Goal: Task Accomplishment & Management: Complete application form

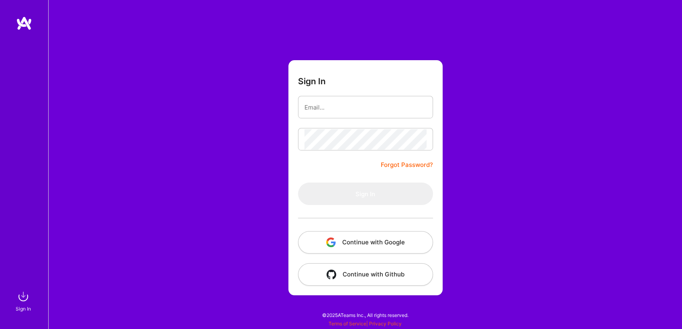
click at [173, 71] on div "Sign In Forgot Password? Sign In Continue with Google Continue with Github" at bounding box center [365, 164] width 634 height 329
click at [186, 70] on div "Sign In Forgot Password? Sign In Continue with Google Continue with Github" at bounding box center [365, 164] width 634 height 329
click at [290, 33] on div "Sign In Forgot Password? Sign In Continue with Google Continue with Github" at bounding box center [365, 164] width 634 height 329
click at [183, 78] on div "Sign In Forgot Password? Sign In Continue with Google Continue with Github" at bounding box center [365, 164] width 634 height 329
click at [340, 241] on button "Continue with Google" at bounding box center [365, 242] width 135 height 22
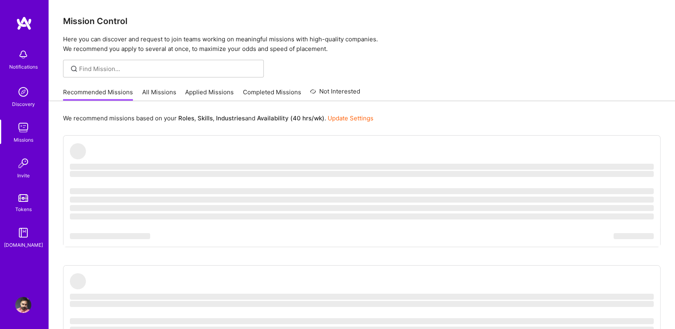
click at [491, 51] on p "Here you can discover and request to join teams working on meaningful missions …" at bounding box center [362, 44] width 598 height 19
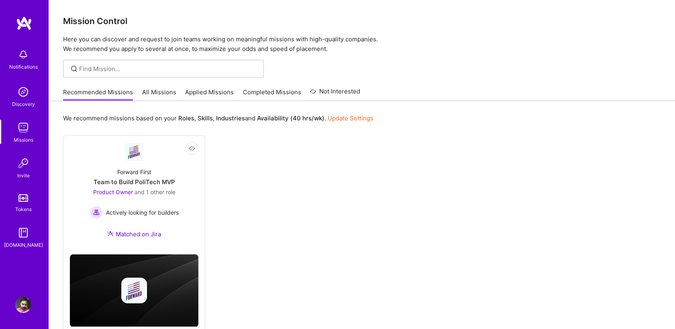
scroll to position [35, 0]
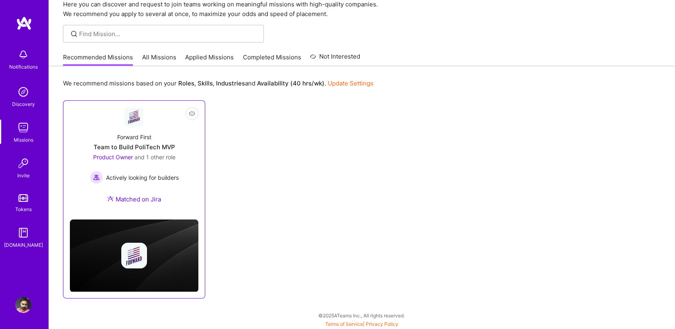
click at [139, 151] on div "Team to Build PoliTech MVP" at bounding box center [135, 147] width 82 height 8
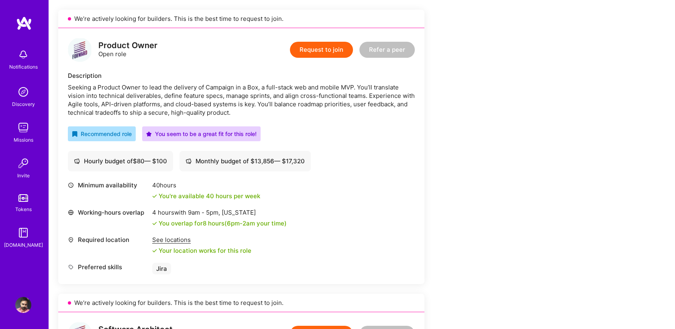
scroll to position [89, 0]
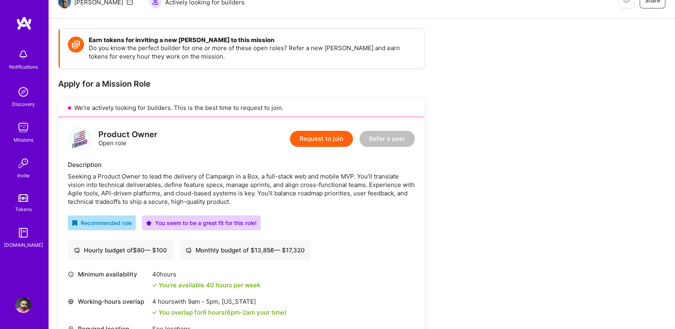
click at [324, 141] on button "Request to join" at bounding box center [321, 139] width 63 height 16
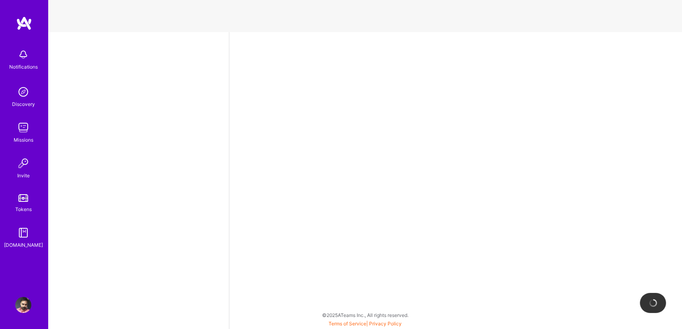
select select "PK"
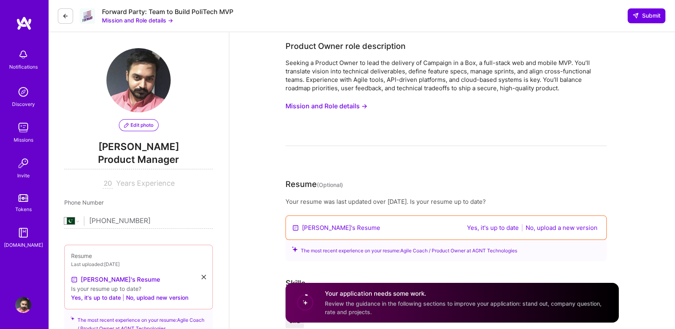
click at [548, 229] on button "No, upload a new version" at bounding box center [561, 227] width 77 height 9
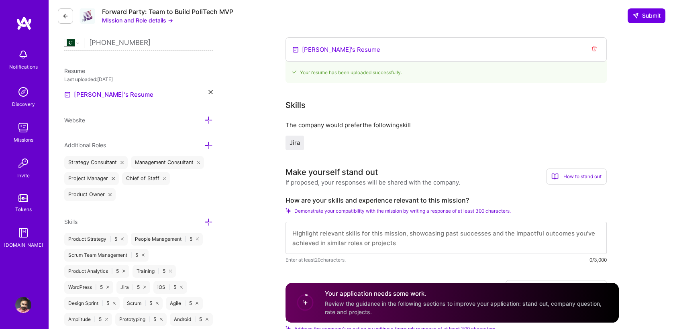
scroll to position [267, 0]
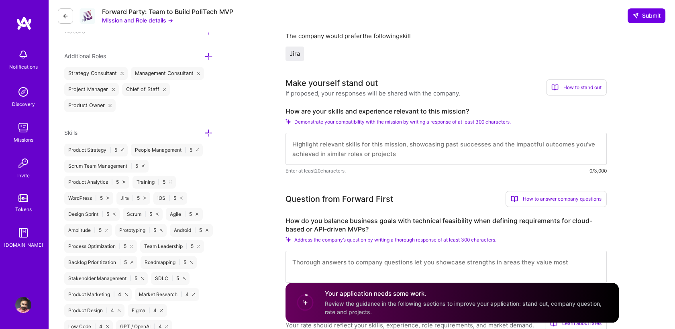
click at [376, 145] on textarea at bounding box center [446, 149] width 321 height 32
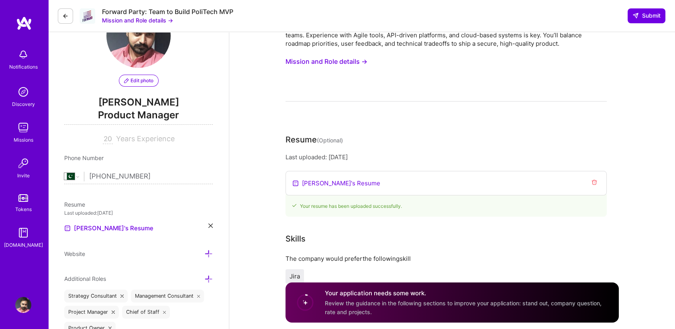
scroll to position [0, 0]
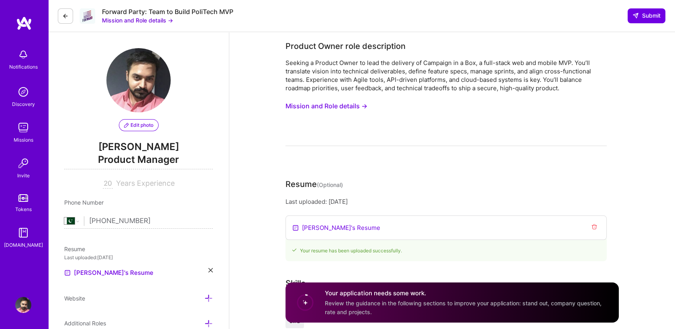
click at [162, 20] on button "Mission and Role details →" at bounding box center [137, 20] width 71 height 8
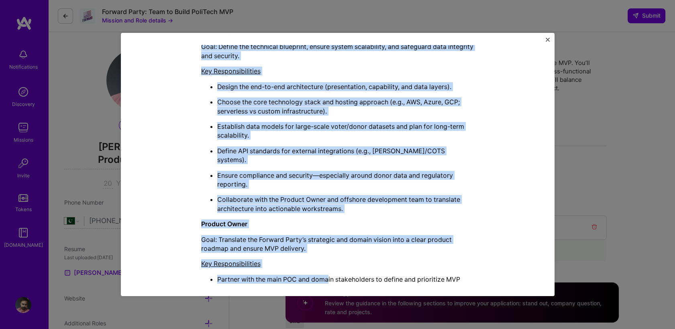
scroll to position [473, 0]
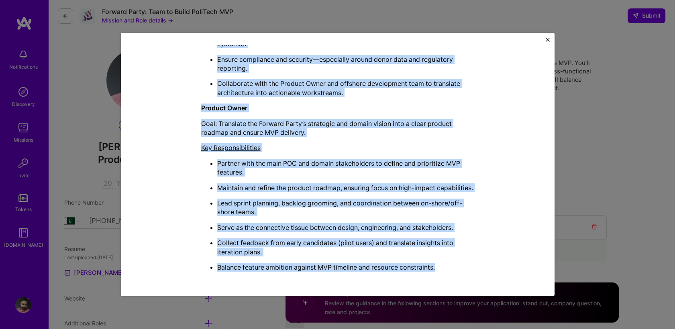
drag, startPoint x: 237, startPoint y: 58, endPoint x: 485, endPoint y: 272, distance: 327.8
copy div "Loremip Dolorsitame con Adip Elitsed Doeiusm Tempo inci utlaboreetd Magnaal e A…"
click at [550, 38] on div "Mission Description and Role Details Product Owner role description Seeking a P…" at bounding box center [338, 164] width 434 height 263
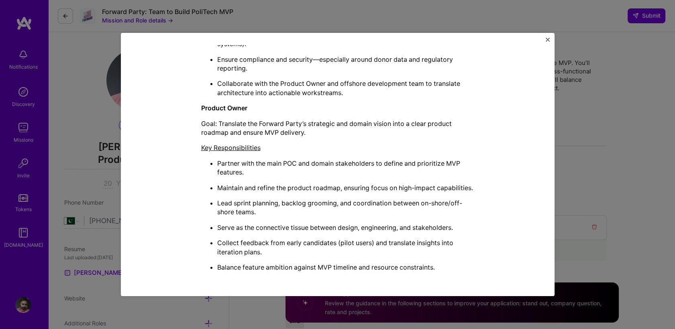
click at [546, 41] on img "Close" at bounding box center [548, 40] width 4 height 4
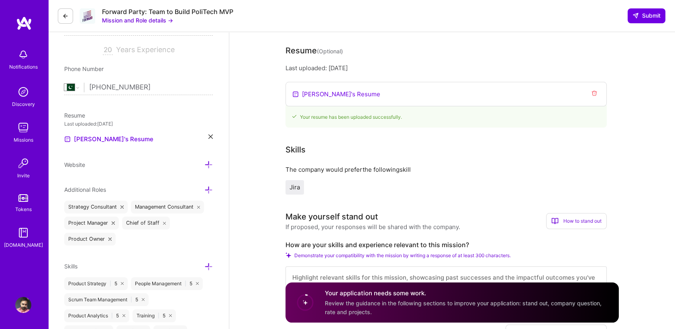
scroll to position [178, 0]
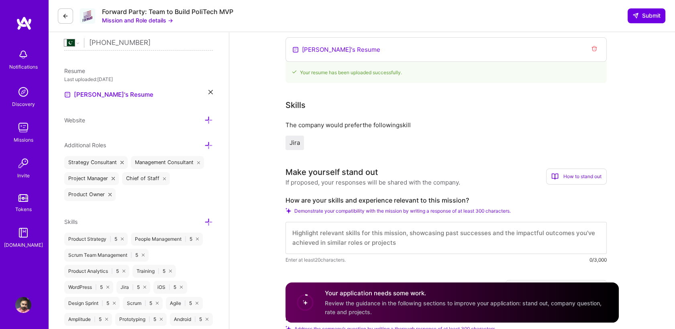
click at [326, 172] on div "Make yourself stand out" at bounding box center [332, 172] width 92 height 12
copy div "Make yourself stand out"
click at [298, 202] on label "How are your skills and experience relevant to this mission?" at bounding box center [446, 200] width 321 height 8
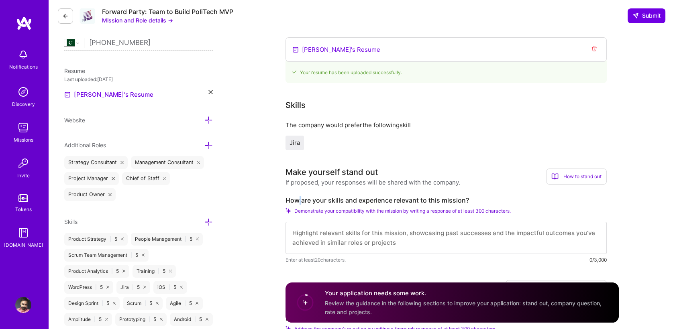
click at [298, 202] on label "How are your skills and experience relevant to this mission?" at bounding box center [446, 200] width 321 height 8
copy label "How are your skills and experience relevant to this mission?"
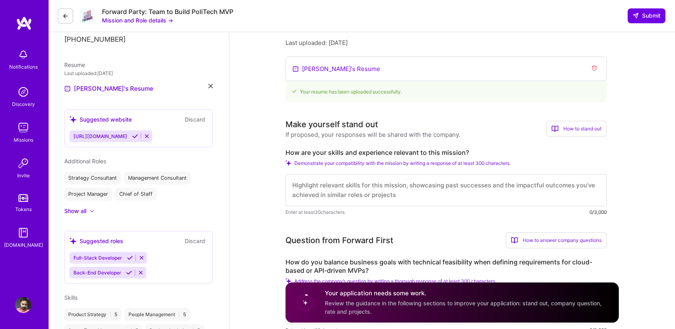
scroll to position [0, 0]
click at [309, 194] on textarea at bounding box center [446, 190] width 321 height 32
paste textarea "L’i d sitamet consec adi elits doeiusmod, temp-incidi utlabor etdo magnaal, eni…"
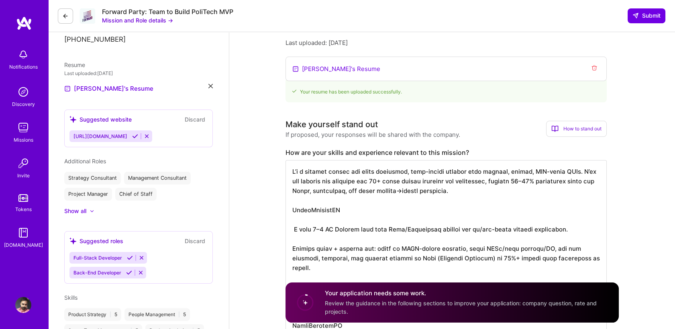
scroll to position [285, 0]
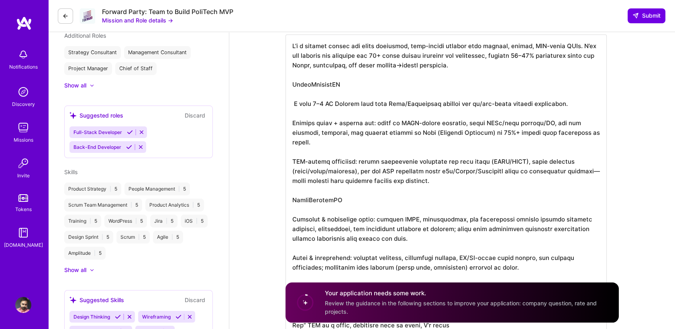
click at [511, 45] on textarea at bounding box center [446, 186] width 321 height 302
click at [523, 45] on textarea at bounding box center [446, 186] width 321 height 302
click at [549, 47] on textarea at bounding box center [446, 186] width 321 height 302
click at [382, 56] on textarea at bounding box center [446, 186] width 321 height 302
drag, startPoint x: 494, startPoint y: 57, endPoint x: 498, endPoint y: 58, distance: 4.2
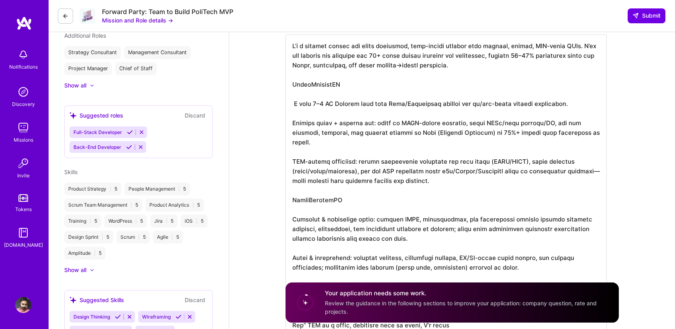
click at [498, 58] on textarea at bounding box center [446, 186] width 321 height 302
click at [437, 67] on textarea at bounding box center [446, 186] width 321 height 302
click at [314, 86] on textarea at bounding box center [446, 186] width 321 height 302
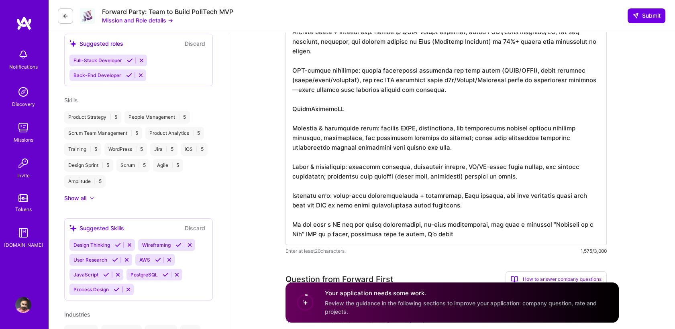
scroll to position [312, 0]
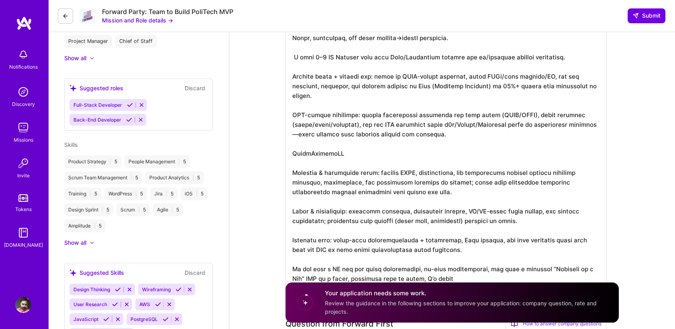
click at [367, 72] on textarea at bounding box center [446, 148] width 321 height 283
click at [387, 79] on textarea at bounding box center [446, 148] width 321 height 283
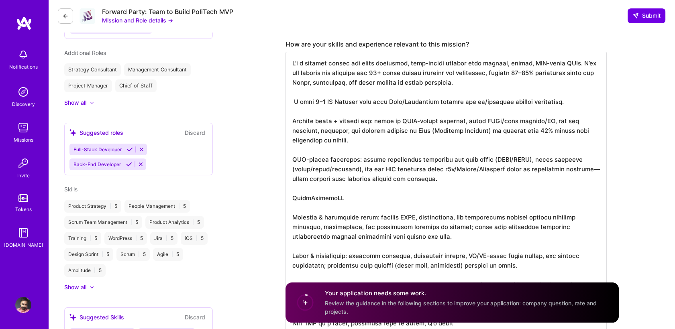
click at [360, 99] on textarea at bounding box center [446, 193] width 321 height 283
paste textarea "deep Jira/Confluence fluency and"
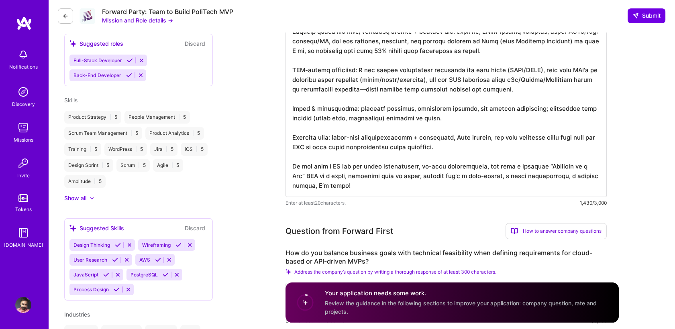
scroll to position [446, 0]
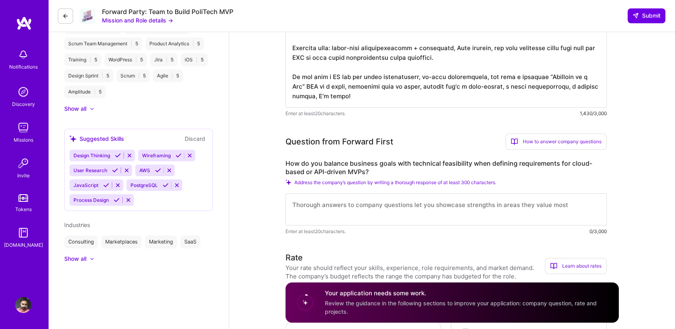
type textarea "L’i d sitamet consec adi elits doeiusmod, temp-incidi utlabor etdo magnaal, eni…"
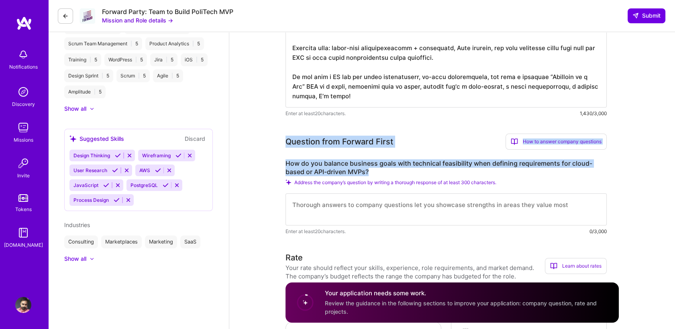
drag, startPoint x: 275, startPoint y: 139, endPoint x: 386, endPoint y: 174, distance: 115.8
copy div "Question from Forward First How to answer company questions Mastering company q…"
click at [372, 139] on div "Question from Forward First" at bounding box center [340, 142] width 108 height 12
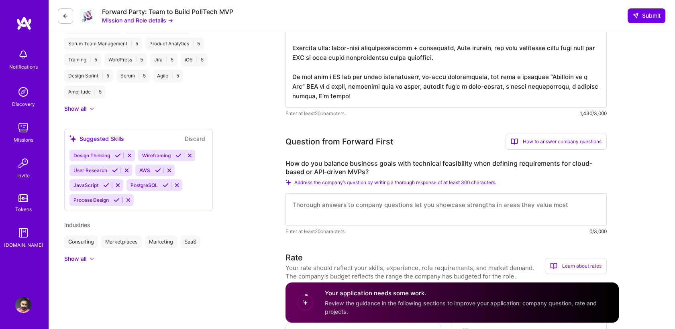
scroll to position [535, 0]
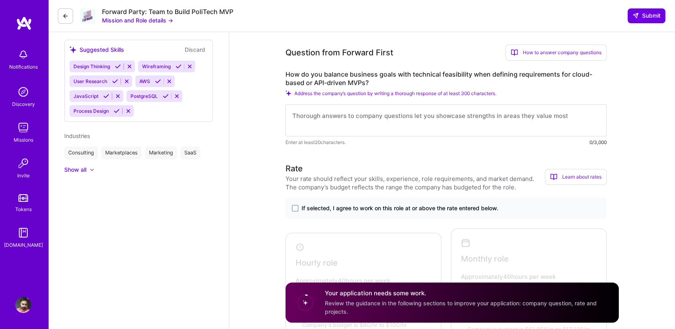
click at [371, 134] on textarea at bounding box center [446, 120] width 321 height 32
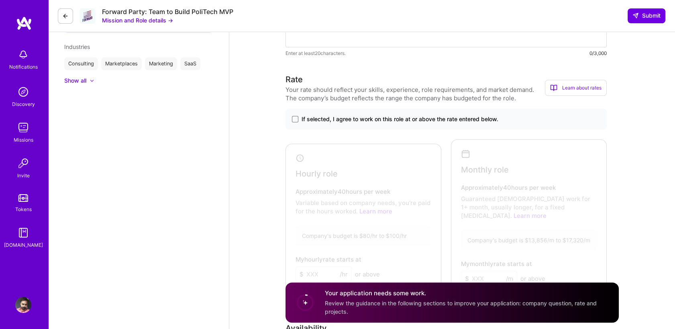
click at [350, 122] on span "If selected, I agree to work on this role at or above the rate entered below." at bounding box center [400, 119] width 197 height 8
click at [0, 0] on input "If selected, I agree to work on this role at or above the rate entered below." at bounding box center [0, 0] width 0 height 0
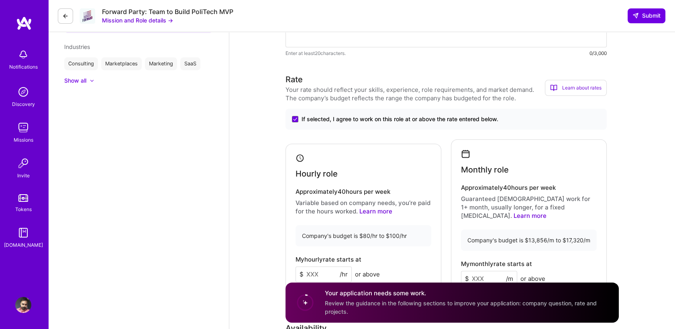
scroll to position [669, 0]
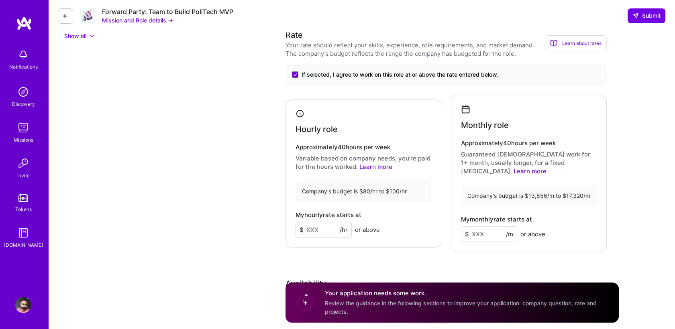
click at [482, 227] on input at bounding box center [489, 235] width 56 height 16
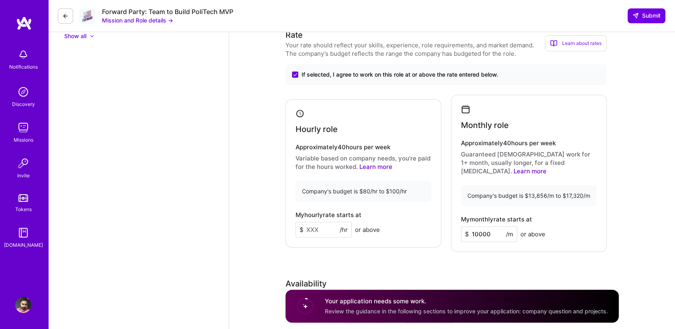
click at [487, 227] on input "10000" at bounding box center [489, 235] width 56 height 16
type input "9000"
click at [534, 147] on h4 "Approximately 40 hours per week" at bounding box center [529, 143] width 136 height 7
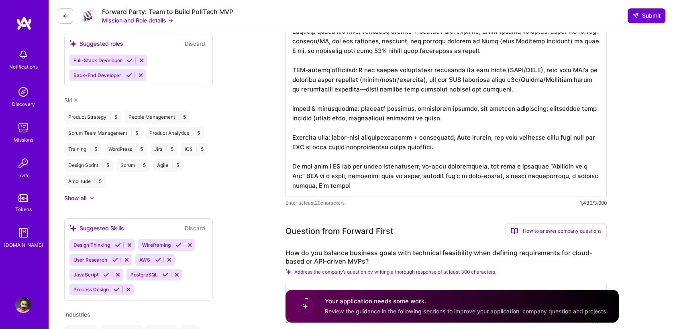
scroll to position [89, 0]
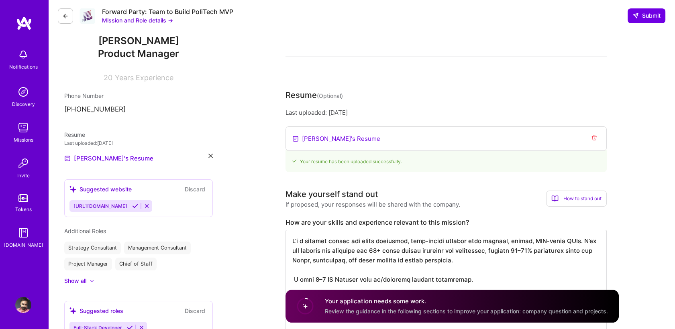
click at [200, 191] on button "Discard" at bounding box center [194, 189] width 25 height 9
click at [150, 208] on icon at bounding box center [147, 206] width 6 height 6
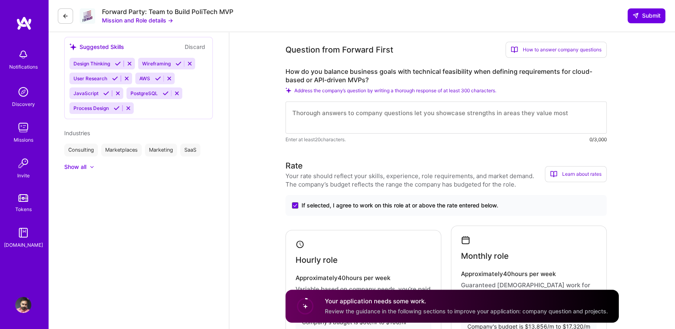
click at [433, 80] on label "How do you balance business goals with technical feasibility when defining requ…" at bounding box center [446, 75] width 321 height 17
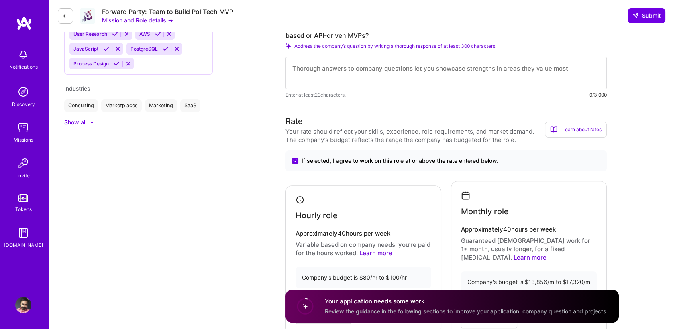
scroll to position [717, 0]
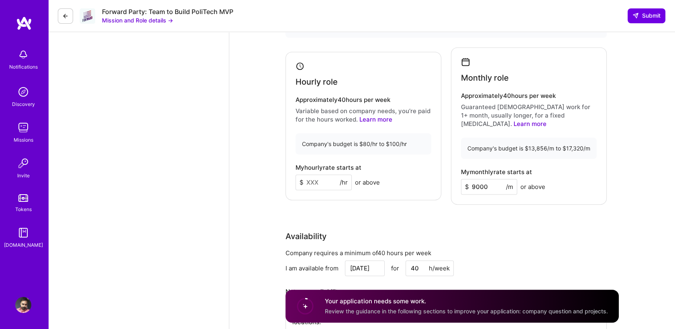
click at [244, 198] on div "Product Owner role description Seeking a Product Owner to lead the delivery of …" at bounding box center [452, 136] width 446 height 1641
click at [492, 179] on input "9000" at bounding box center [489, 187] width 56 height 16
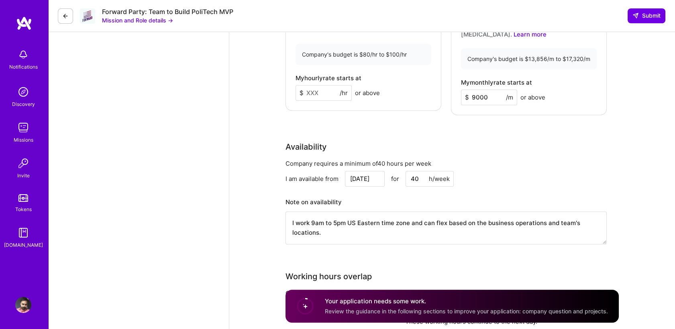
click at [376, 172] on input "[DATE]" at bounding box center [365, 179] width 40 height 16
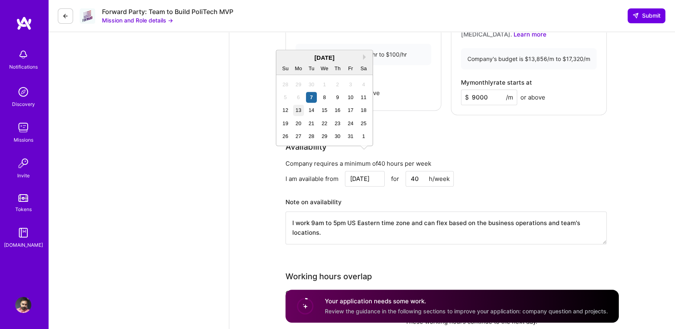
click at [304, 115] on div "13" at bounding box center [298, 110] width 11 height 11
type input "[DATE]"
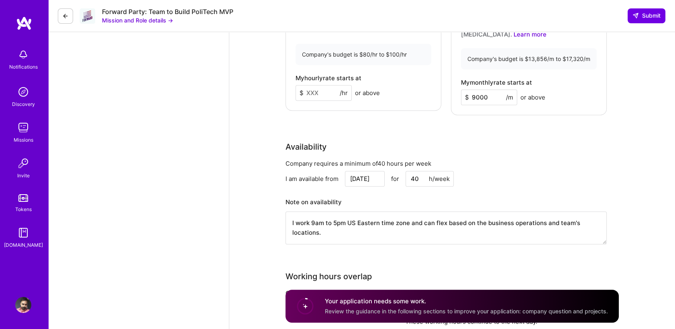
click at [232, 163] on div "Product Owner role description Seeking a Product Owner to lead the delivery of …" at bounding box center [452, 46] width 446 height 1641
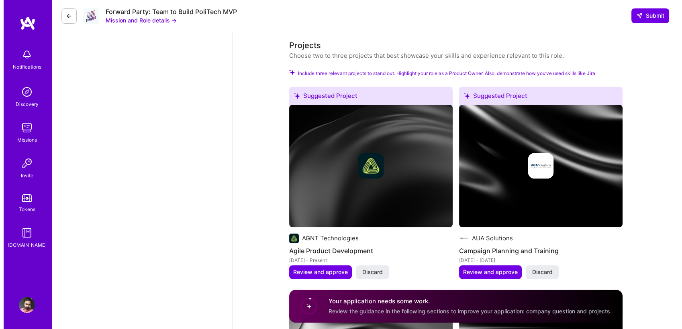
scroll to position [1208, 0]
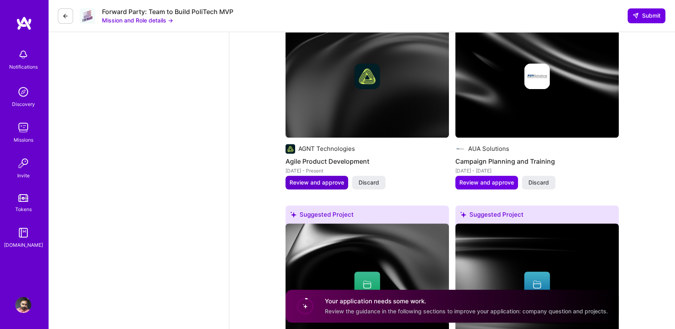
click at [292, 179] on span "Review and approve" at bounding box center [317, 183] width 55 height 8
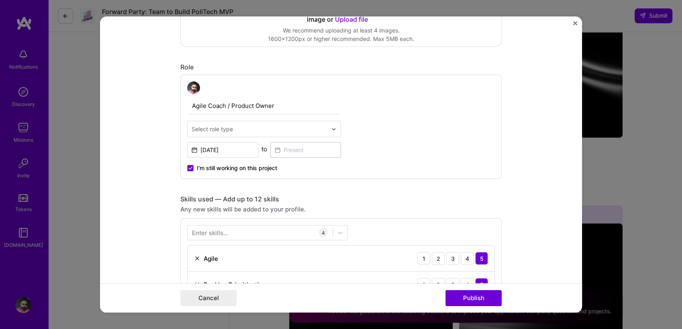
scroll to position [446, 0]
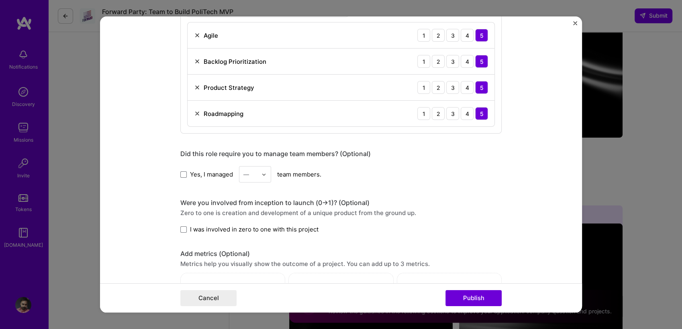
click at [240, 175] on div "—" at bounding box center [250, 175] width 22 height 16
click at [248, 269] on div "9" at bounding box center [254, 270] width 27 height 15
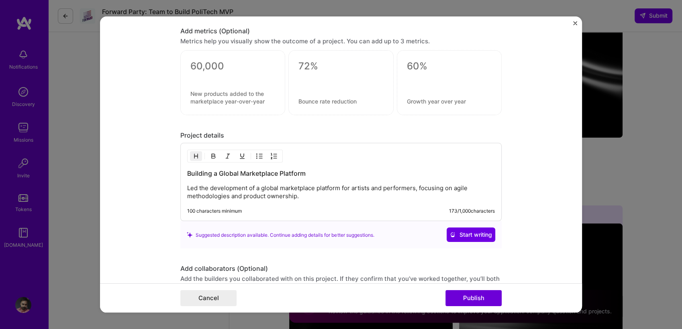
scroll to position [783, 0]
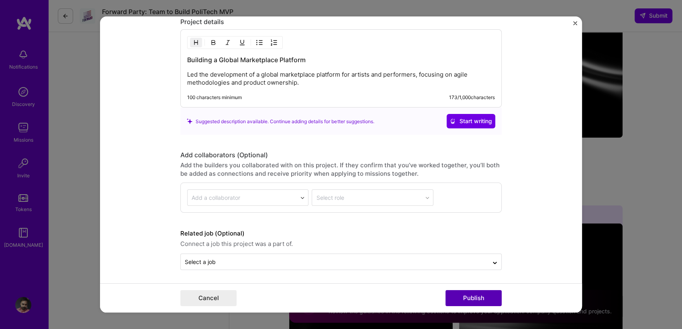
click at [459, 296] on button "Publish" at bounding box center [473, 298] width 56 height 16
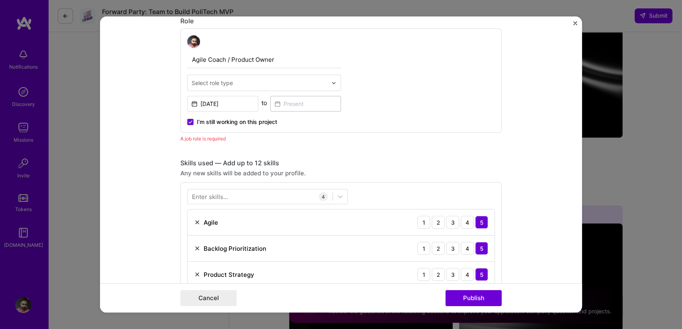
click at [218, 84] on div "Select role type" at bounding box center [212, 83] width 41 height 8
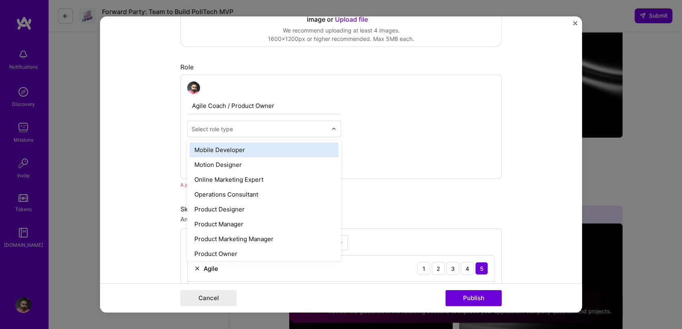
scroll to position [714, 0]
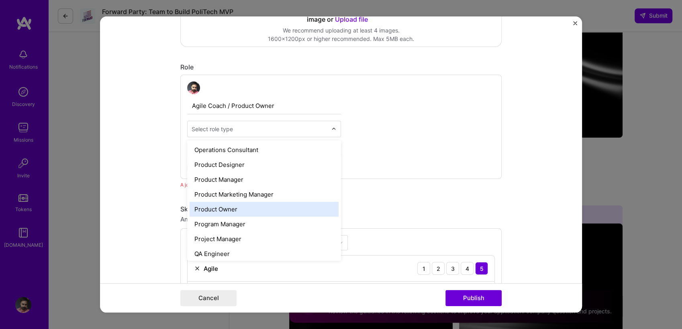
click at [235, 206] on div "Product Owner" at bounding box center [264, 209] width 149 height 15
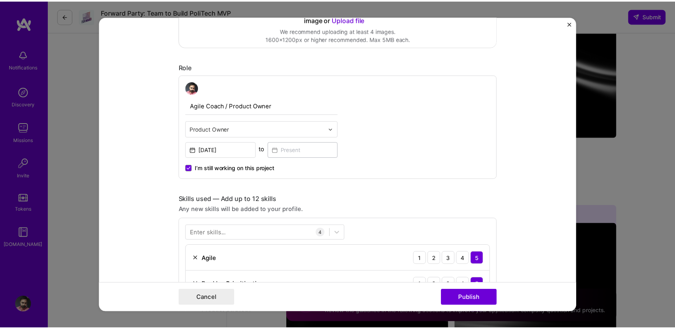
scroll to position [312, 0]
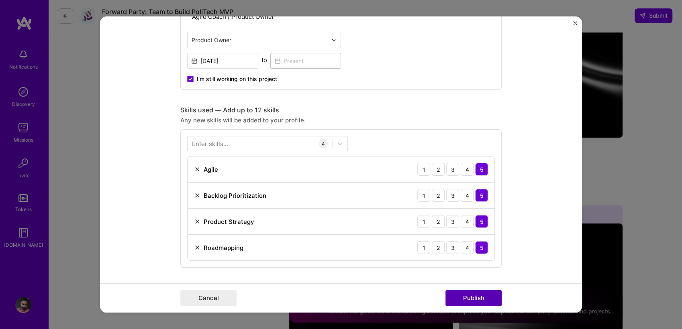
click at [474, 294] on button "Publish" at bounding box center [473, 298] width 56 height 16
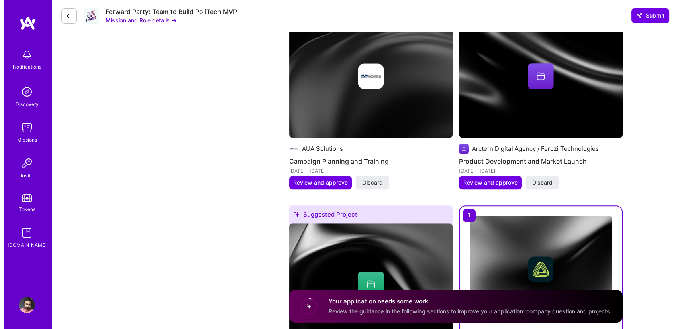
scroll to position [1163, 0]
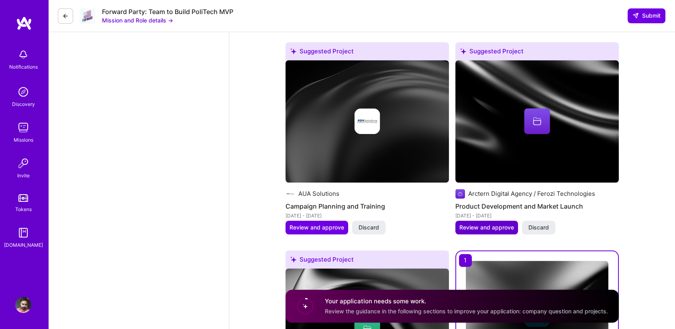
click at [470, 224] on span "Review and approve" at bounding box center [486, 228] width 55 height 8
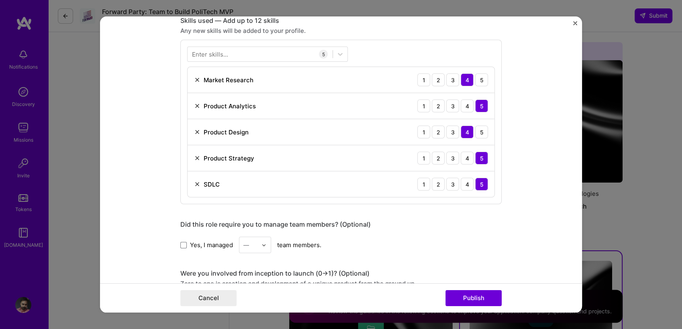
scroll to position [446, 0]
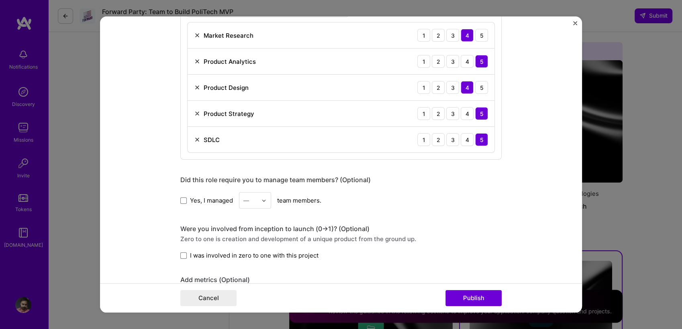
click at [212, 200] on span "Yes, I managed" at bounding box center [211, 200] width 43 height 8
click at [0, 0] on input "Yes, I managed" at bounding box center [0, 0] width 0 height 0
click at [264, 198] on div at bounding box center [265, 201] width 9 height 16
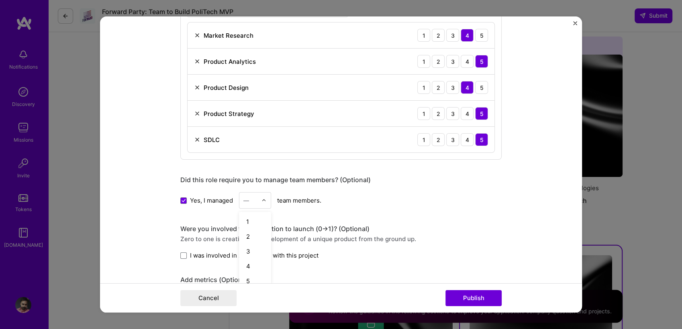
scroll to position [255, 0]
click at [253, 233] on div "19" at bounding box center [254, 234] width 27 height 15
click at [279, 254] on span "I was involved in zero to one with this project" at bounding box center [254, 255] width 129 height 8
click at [0, 0] on input "I was involved in zero to one with this project" at bounding box center [0, 0] width 0 height 0
click at [456, 296] on button "Publish" at bounding box center [473, 298] width 56 height 16
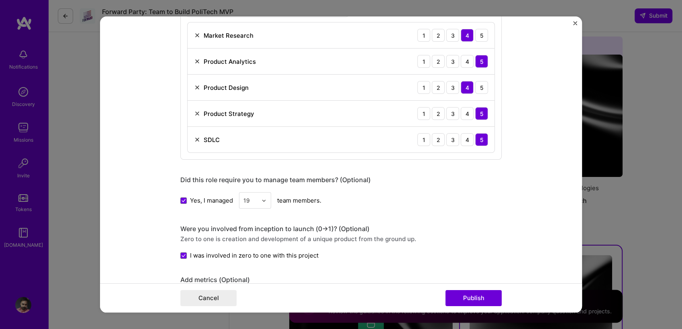
scroll to position [52, 0]
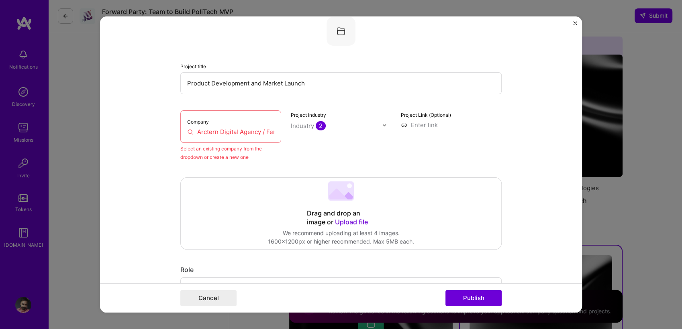
click at [237, 125] on div "Company Arctern Digital Agency / Ferozi Technologies" at bounding box center [230, 126] width 101 height 33
click at [228, 131] on input "Arctern Digital Agency / Ferozi Technologies" at bounding box center [230, 132] width 87 height 8
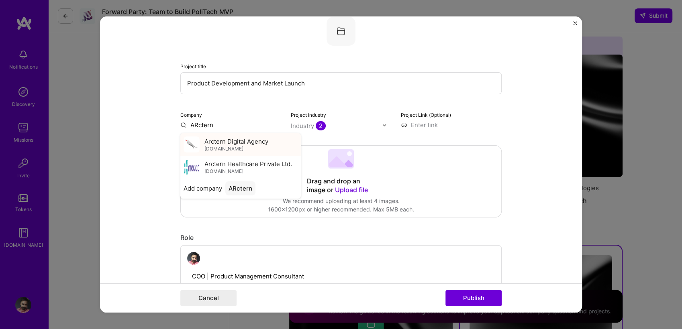
click at [231, 142] on span "Arctern Digital Agency" at bounding box center [236, 141] width 64 height 8
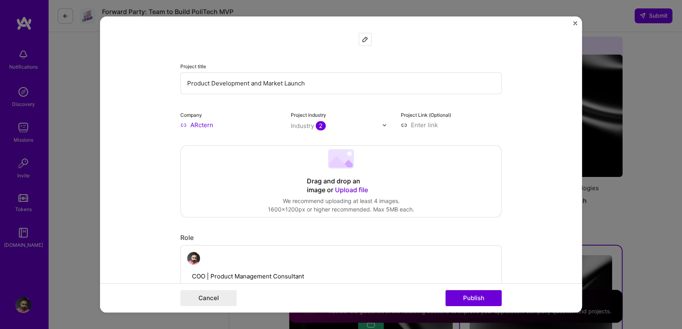
type input "Arctern Digital Agency"
click at [471, 296] on button "Publish" at bounding box center [473, 298] width 56 height 16
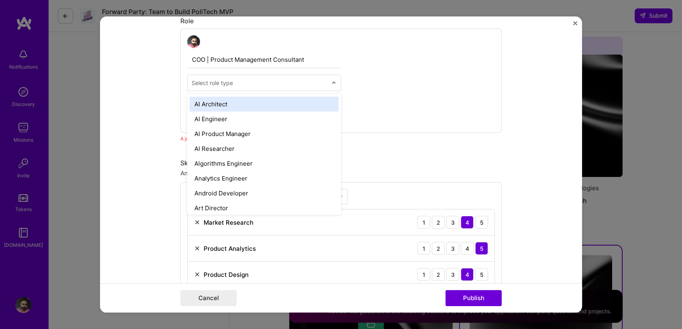
click at [209, 85] on div "Select role type" at bounding box center [212, 83] width 41 height 8
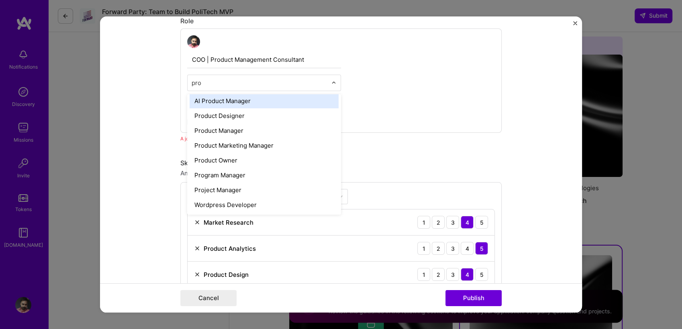
scroll to position [0, 0]
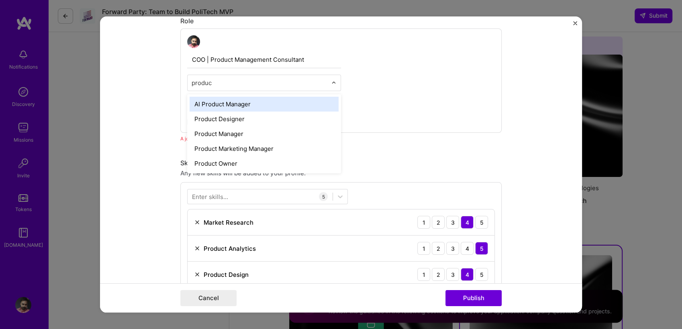
type input "product"
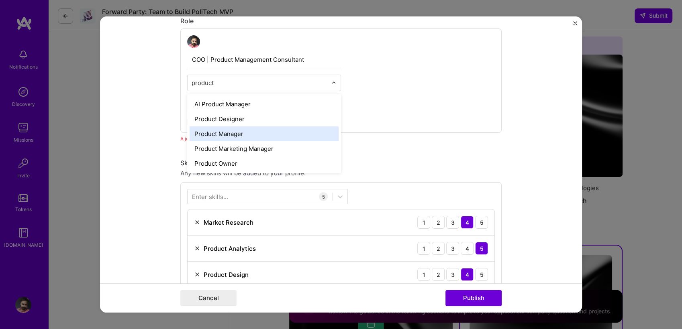
click at [241, 130] on div "Product Manager" at bounding box center [264, 134] width 149 height 15
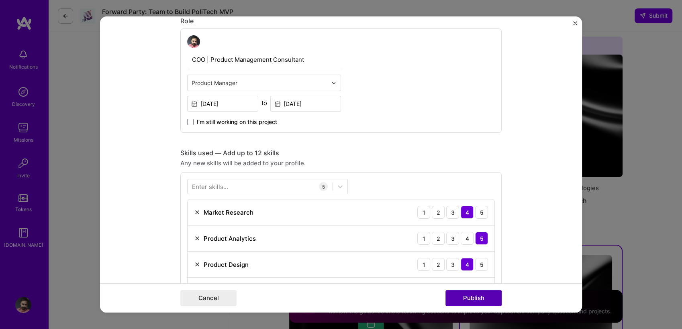
click at [470, 299] on button "Publish" at bounding box center [473, 298] width 56 height 16
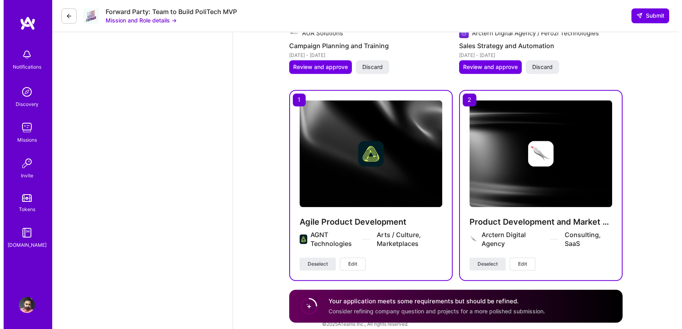
scroll to position [1145, 0]
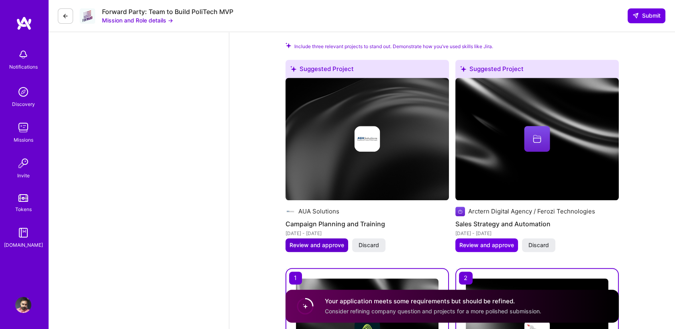
click at [313, 241] on span "Review and approve" at bounding box center [317, 245] width 55 height 8
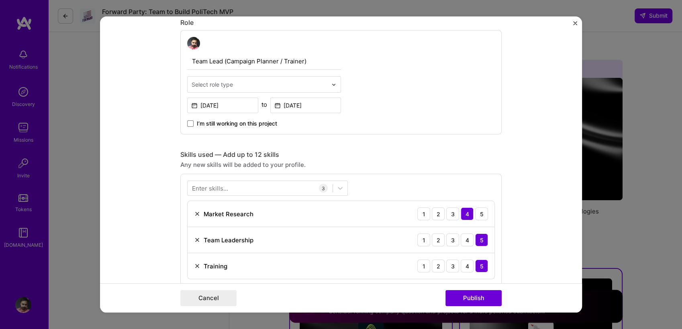
scroll to position [178, 0]
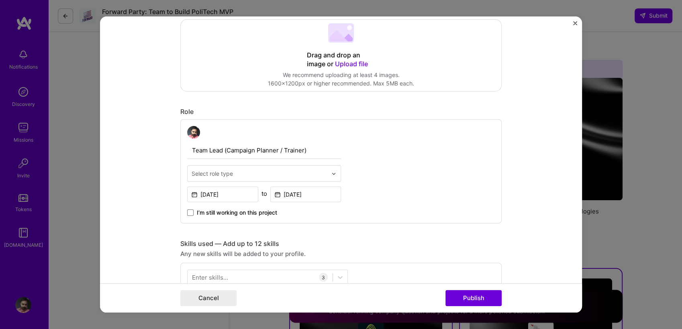
click at [218, 171] on div "Select role type" at bounding box center [212, 173] width 41 height 8
type input "team"
click at [199, 299] on button "Cancel" at bounding box center [208, 298] width 56 height 16
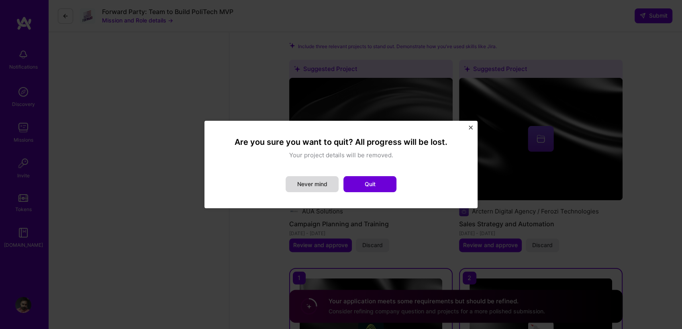
click at [313, 188] on button "Never mind" at bounding box center [312, 184] width 53 height 16
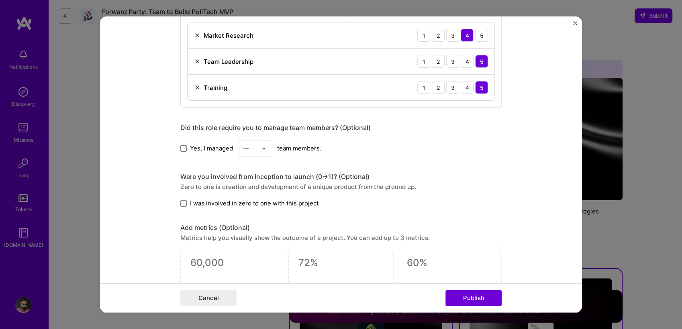
scroll to position [757, 0]
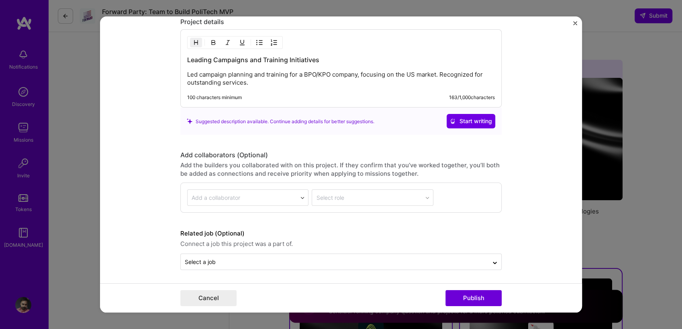
click at [576, 24] on img "Close" at bounding box center [575, 23] width 4 height 4
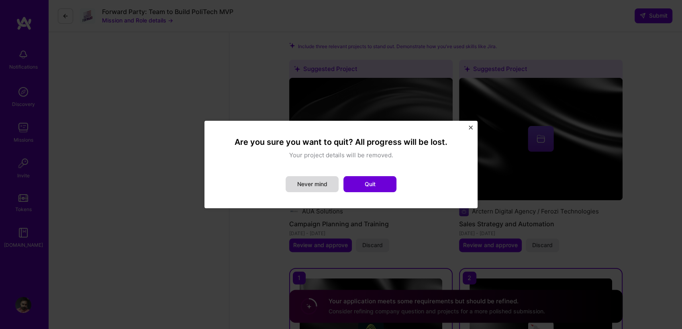
click at [324, 182] on button "Never mind" at bounding box center [312, 184] width 53 height 16
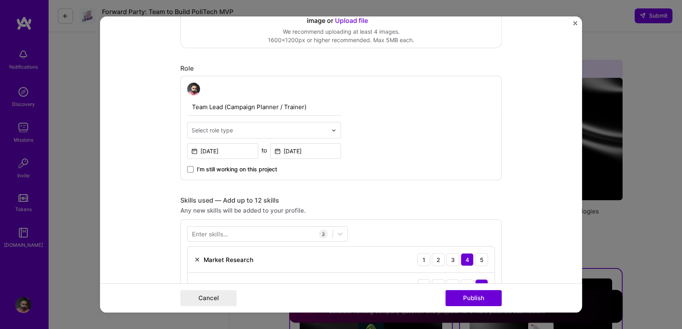
scroll to position [177, 0]
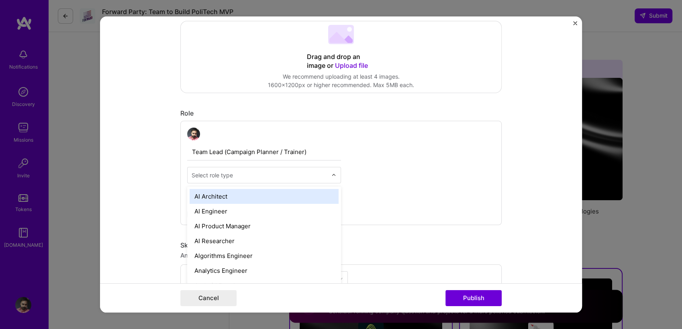
click at [248, 175] on input "text" at bounding box center [260, 175] width 136 height 8
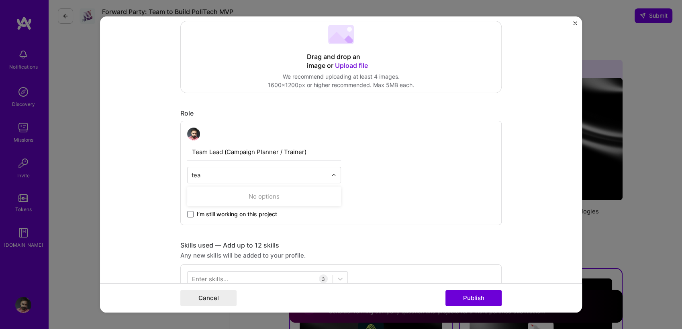
type input "team"
type input "[PERSON_NAME]"
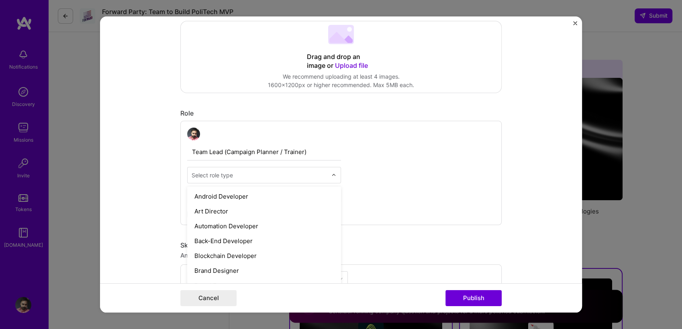
scroll to position [0, 0]
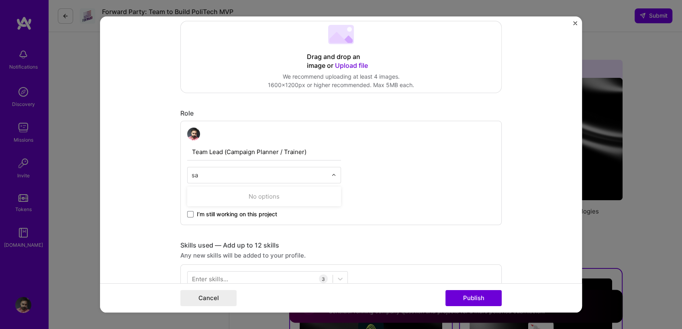
type input "s"
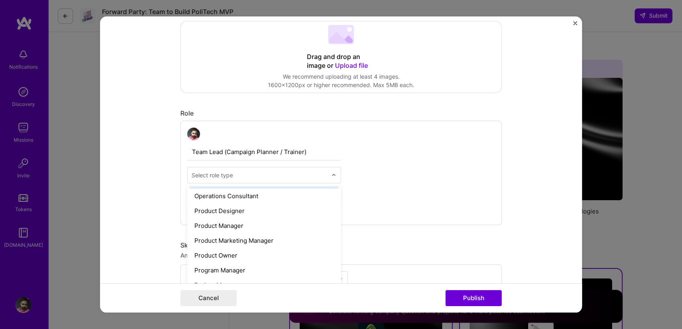
scroll to position [803, 0]
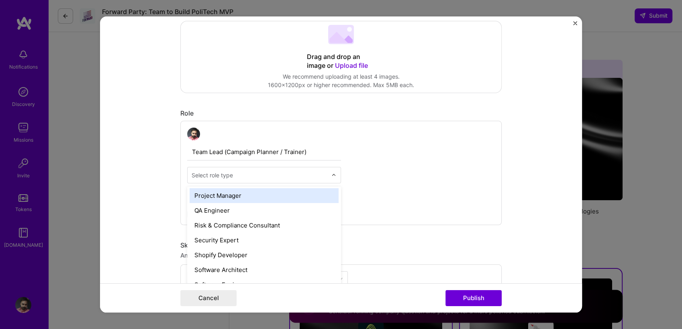
click at [247, 199] on div "Project Manager" at bounding box center [264, 195] width 149 height 15
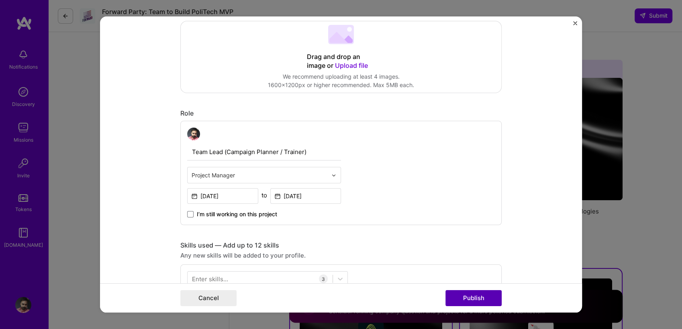
click at [484, 299] on button "Publish" at bounding box center [473, 298] width 56 height 16
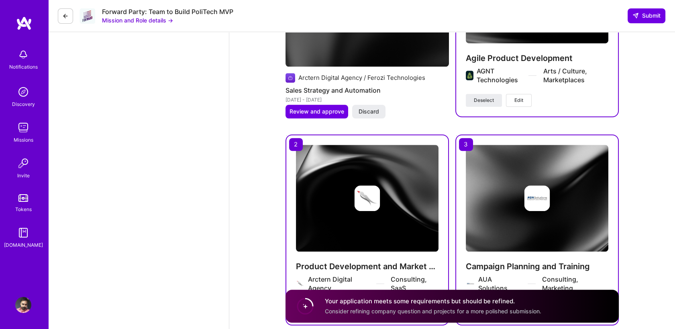
scroll to position [1324, 0]
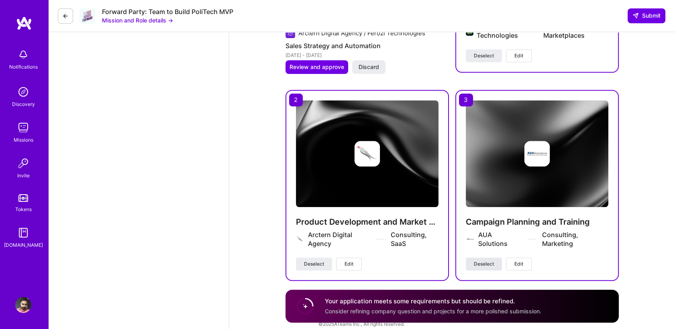
click at [482, 260] on button "Deselect" at bounding box center [484, 264] width 36 height 13
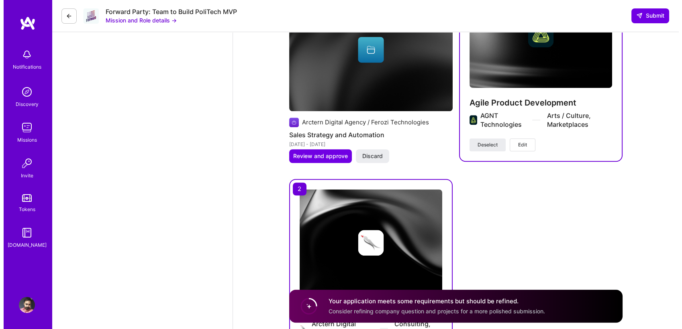
scroll to position [1190, 0]
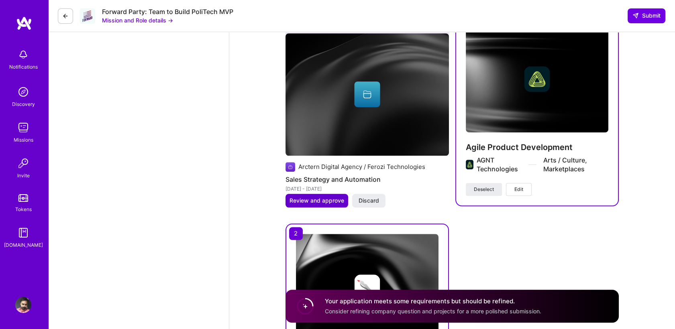
click at [309, 197] on span "Review and approve" at bounding box center [317, 201] width 55 height 8
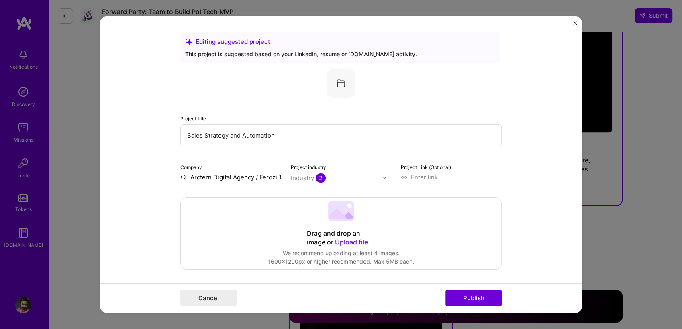
scroll to position [223, 0]
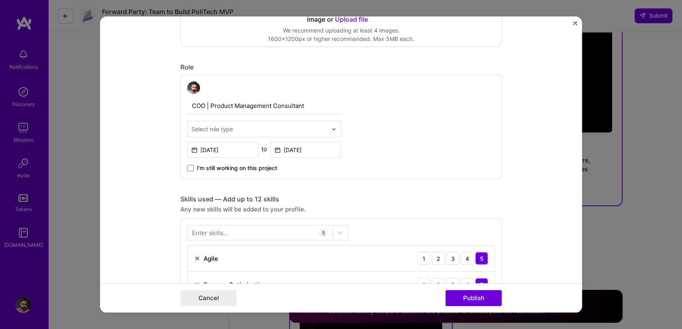
click at [239, 127] on input "text" at bounding box center [260, 129] width 136 height 8
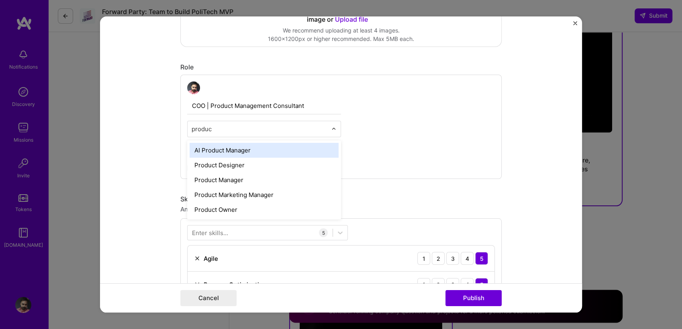
type input "product"
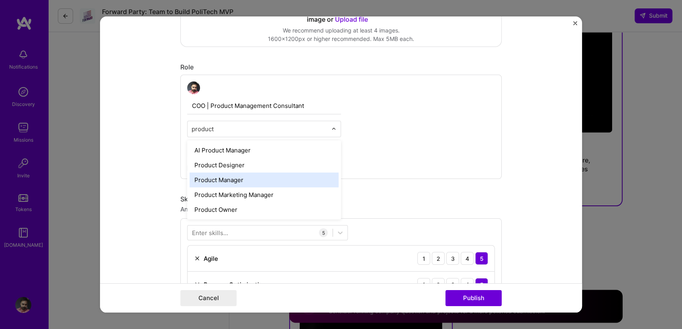
click at [247, 175] on div "Product Manager" at bounding box center [264, 180] width 149 height 15
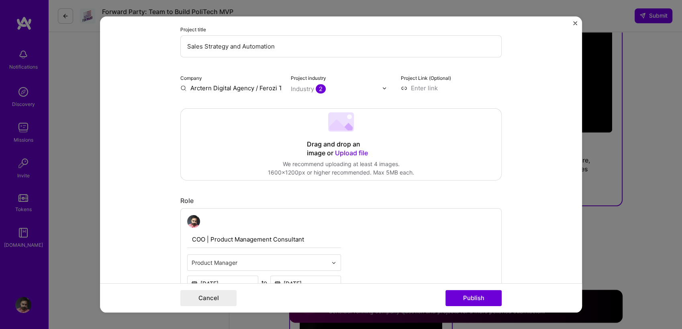
scroll to position [0, 0]
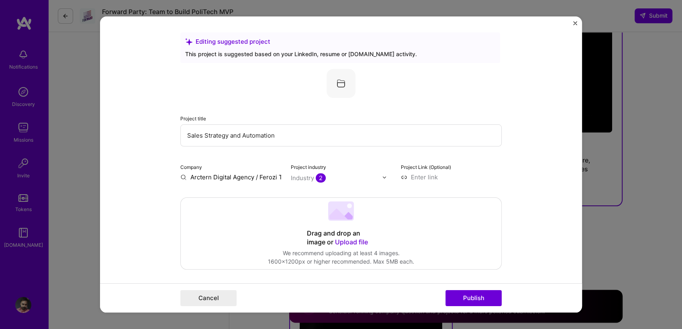
click at [220, 174] on input "Arctern Digital Agency / Ferozi Technologies" at bounding box center [230, 177] width 101 height 8
click at [217, 176] on input "Arctern Digital Agency / Ferozi Technologies" at bounding box center [230, 177] width 101 height 8
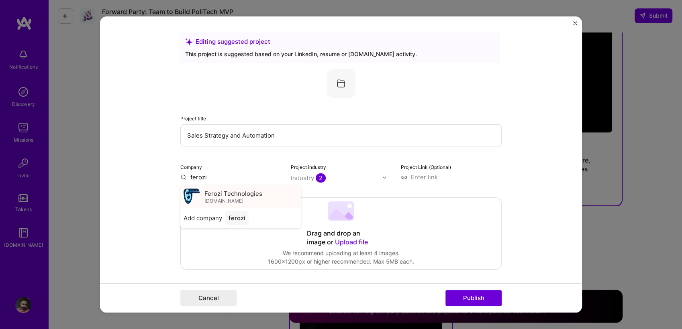
click at [229, 195] on span "Ferozi Technologies" at bounding box center [233, 194] width 58 height 8
type input "Ferozi Technologies"
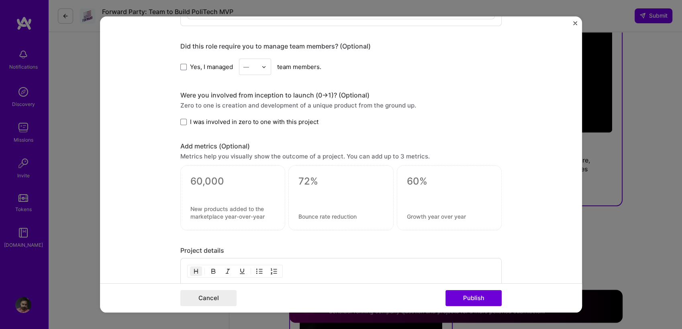
scroll to position [809, 0]
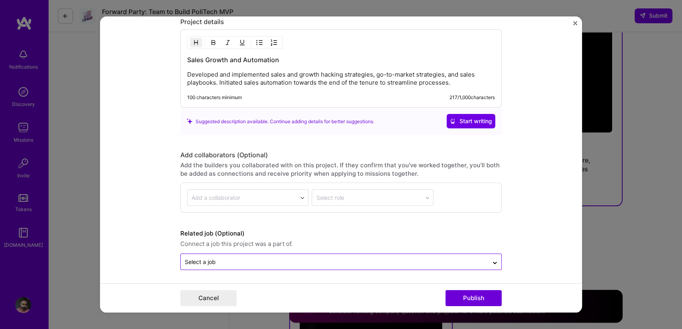
click at [459, 260] on input "text" at bounding box center [335, 262] width 300 height 8
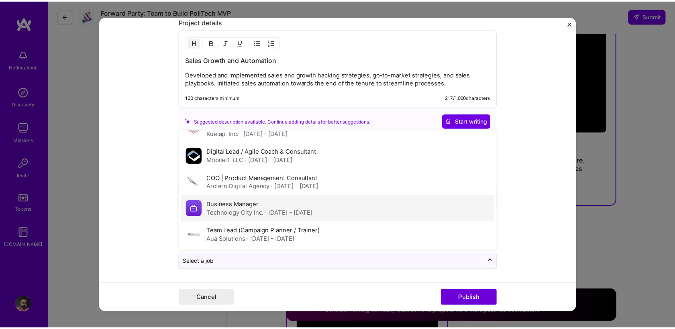
scroll to position [0, 0]
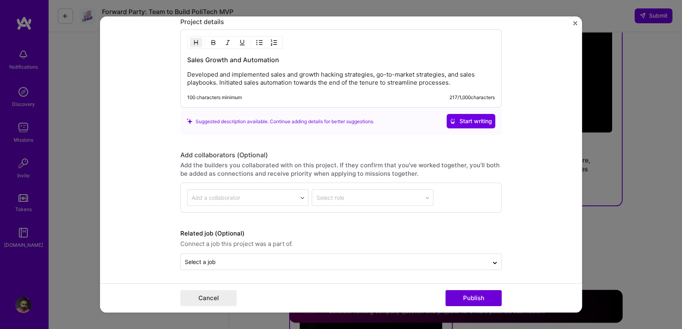
click at [530, 200] on form "Editing suggested project This project is suggested based on your LinkedIn, res…" at bounding box center [341, 164] width 482 height 296
click at [469, 291] on button "Publish" at bounding box center [473, 298] width 56 height 16
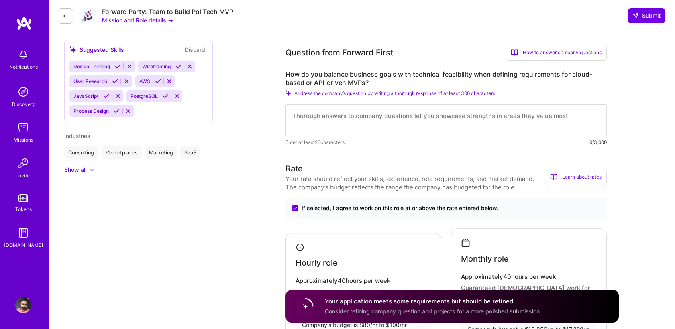
scroll to position [446, 0]
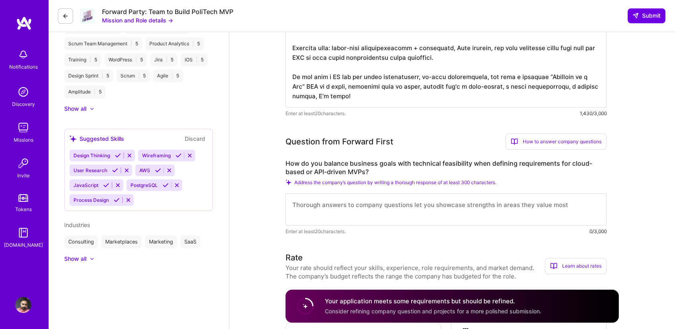
click at [314, 207] on textarea at bounding box center [446, 210] width 321 height 32
paste textarea "L ipsum do sitame con adipisc eli-seddoeiusm tem inc utlaboreetdolo magnaali. E…"
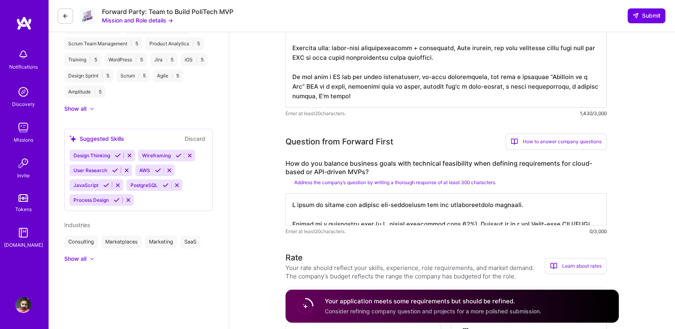
scroll to position [533, 0]
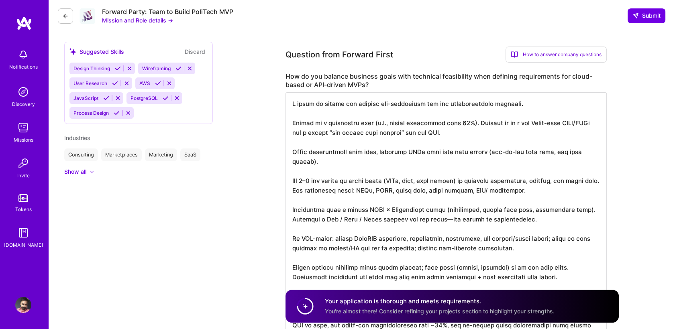
click at [380, 108] on textarea at bounding box center [446, 214] width 321 height 244
click at [466, 122] on textarea at bounding box center [446, 214] width 321 height 244
click at [553, 173] on textarea at bounding box center [446, 214] width 321 height 244
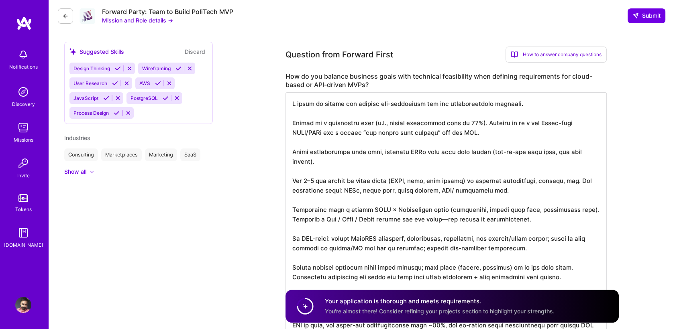
click at [359, 224] on textarea at bounding box center [446, 214] width 321 height 244
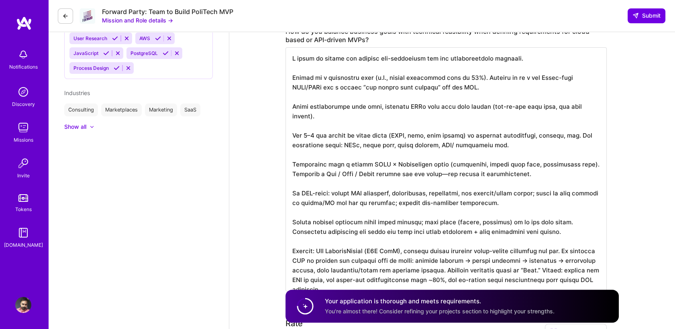
scroll to position [623, 0]
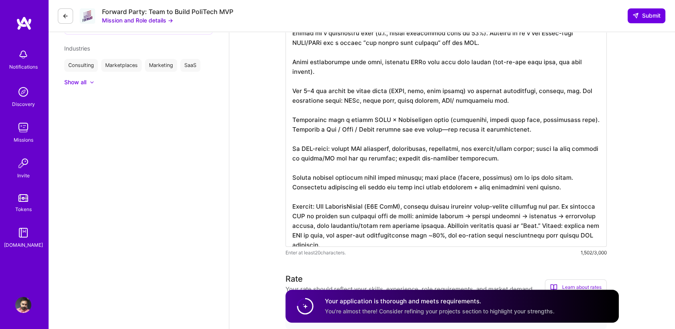
click at [542, 198] on textarea at bounding box center [446, 125] width 321 height 244
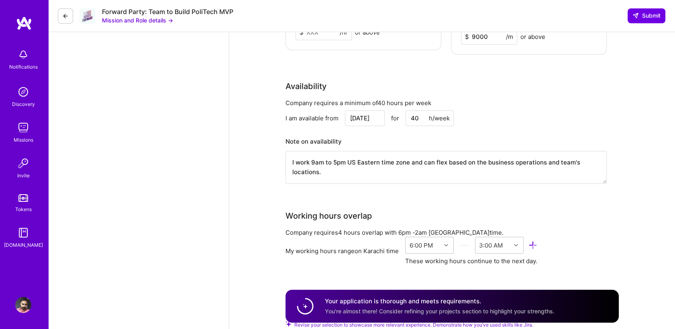
scroll to position [941, 0]
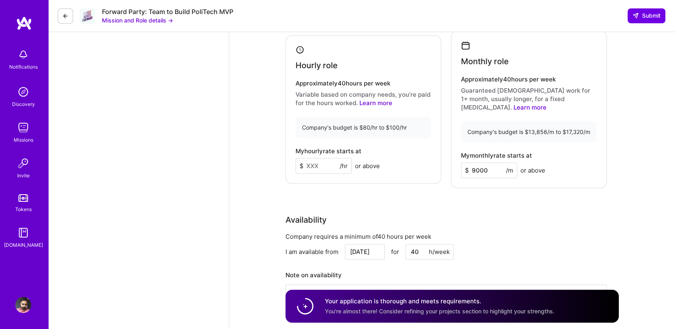
type textarea "L ipsum do sitame con adipisc eli-seddoeiusm tem inc utlaboreetdolo magnaali. E…"
click at [321, 161] on input at bounding box center [324, 166] width 56 height 16
click at [322, 158] on input at bounding box center [324, 166] width 56 height 16
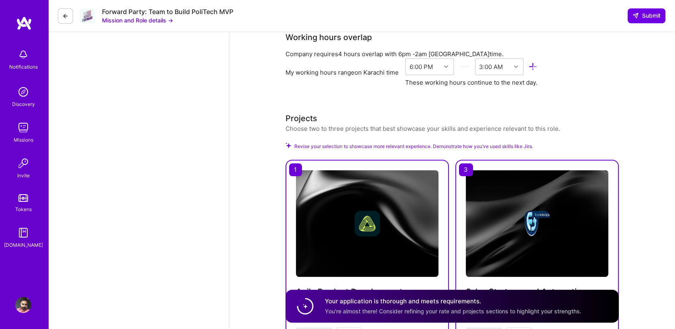
scroll to position [1521, 0]
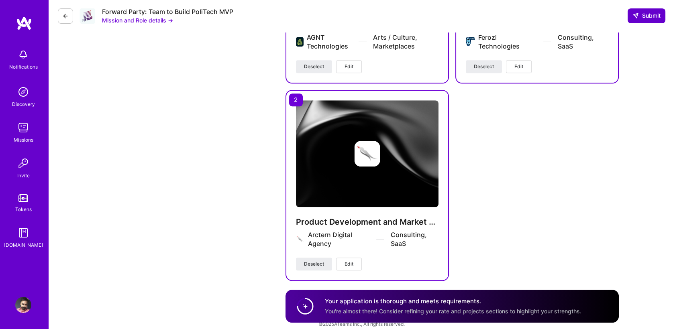
type input "80"
click at [639, 12] on span "Submit" at bounding box center [647, 16] width 28 height 8
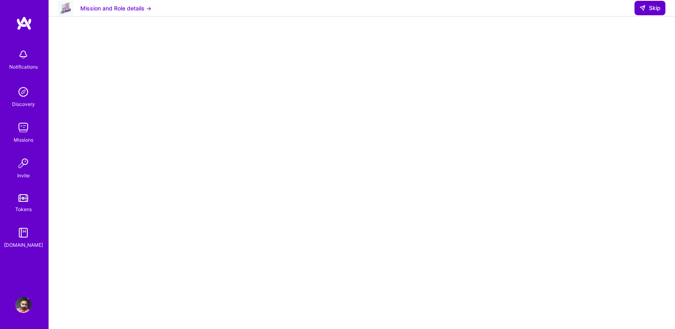
click at [641, 11] on icon at bounding box center [642, 8] width 6 height 6
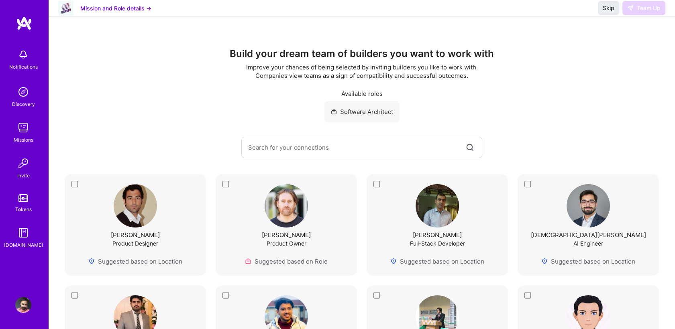
scroll to position [45, 0]
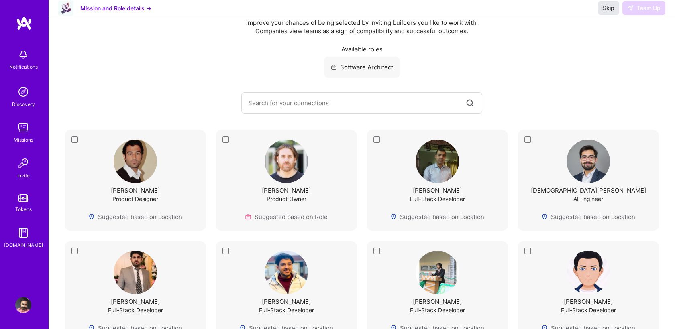
click at [608, 12] on span "Skip" at bounding box center [609, 8] width 12 height 8
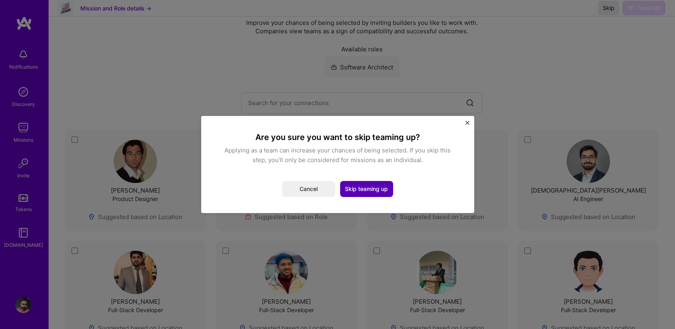
click at [349, 191] on button "Skip teaming up" at bounding box center [366, 189] width 53 height 16
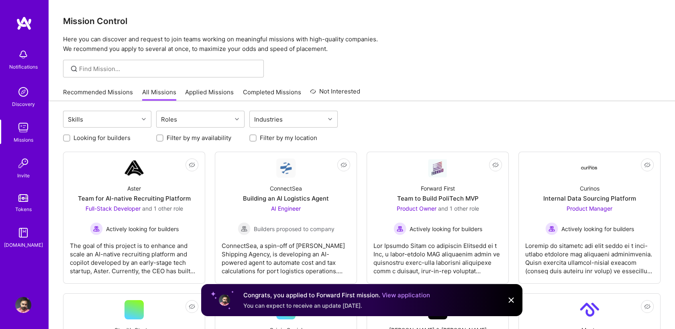
click at [450, 100] on div "Recommended Missions All Missions Applied Missions Completed Missions Not Inter…" at bounding box center [362, 92] width 598 height 17
click at [77, 91] on link "Recommended Missions" at bounding box center [98, 94] width 70 height 13
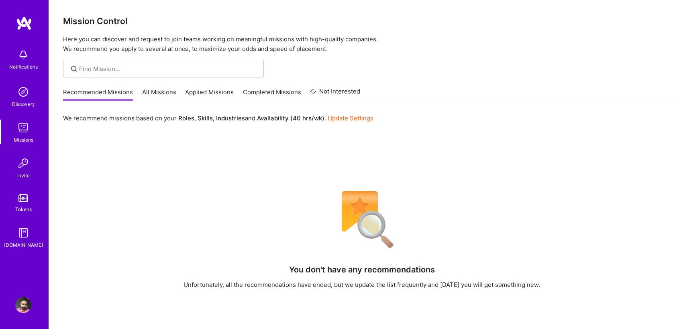
click at [489, 108] on div "We recommend missions based on your Roles , Skills , Industries and Availabilit…" at bounding box center [362, 280] width 627 height 358
